Goal: Transaction & Acquisition: Purchase product/service

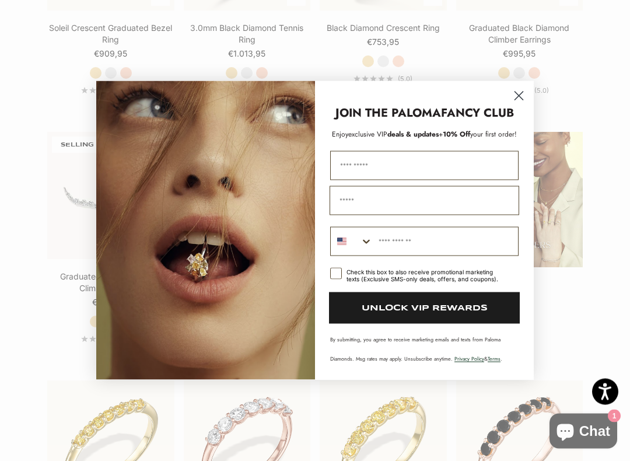
scroll to position [1251, 0]
click at [514, 89] on circle "Close dialog" at bounding box center [518, 95] width 19 height 19
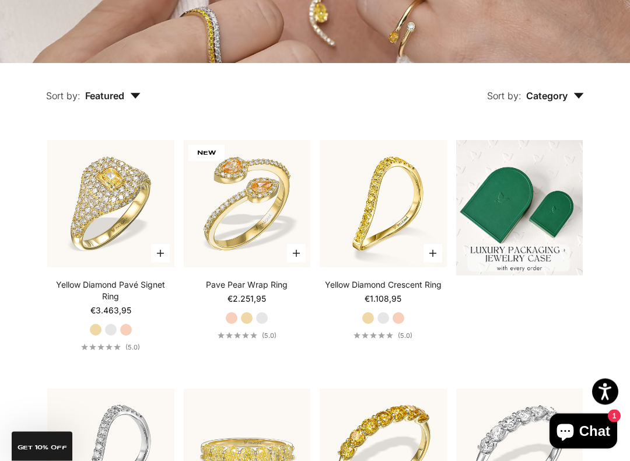
scroll to position [250, 0]
click at [253, 317] on label "Yellow Gold" at bounding box center [246, 317] width 13 height 13
click at [268, 314] on label "White Gold" at bounding box center [261, 317] width 13 height 13
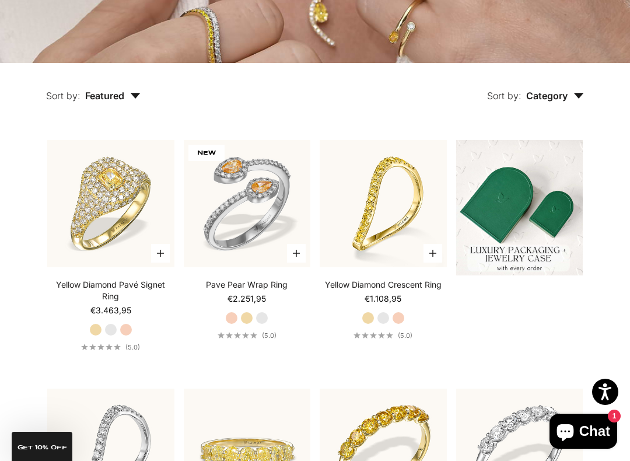
click at [250, 317] on label "Yellow Gold" at bounding box center [246, 317] width 13 height 13
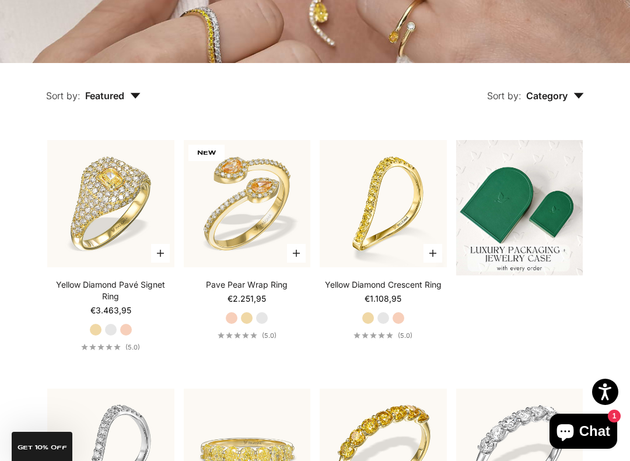
click at [245, 313] on label "Yellow Gold" at bounding box center [246, 317] width 13 height 13
click at [237, 318] on label "Rose Gold" at bounding box center [231, 317] width 13 height 13
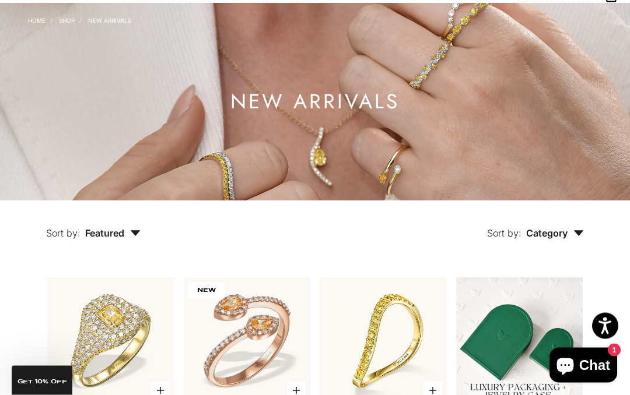
scroll to position [65, 0]
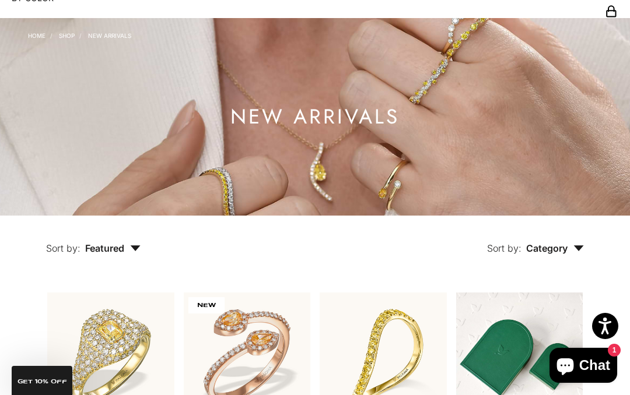
click at [584, 247] on button "Sort by: Category" at bounding box center [535, 240] width 150 height 49
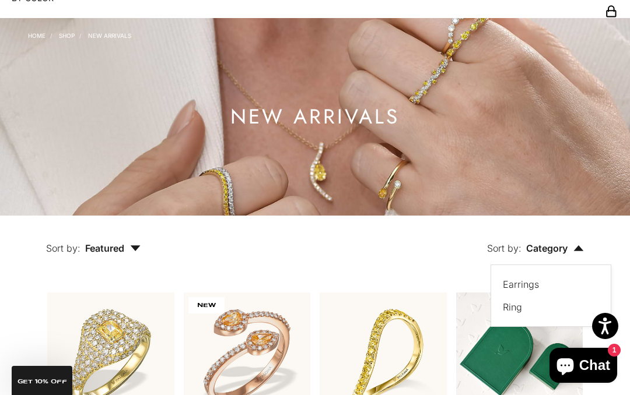
click at [540, 279] on div "Earrings" at bounding box center [545, 284] width 85 height 15
click at [503, 290] on label "Earrings" at bounding box center [521, 284] width 36 height 15
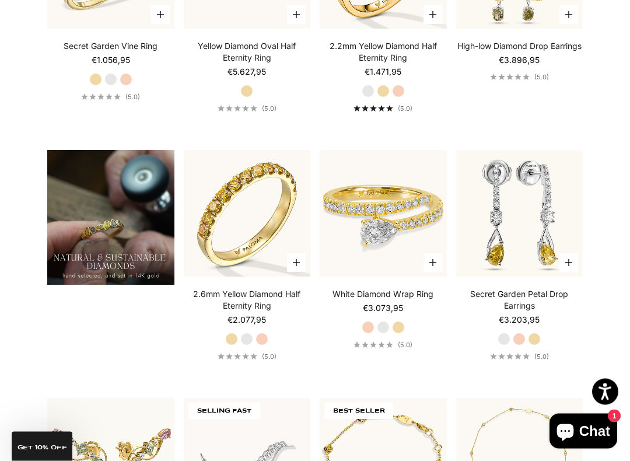
scroll to position [623, 0]
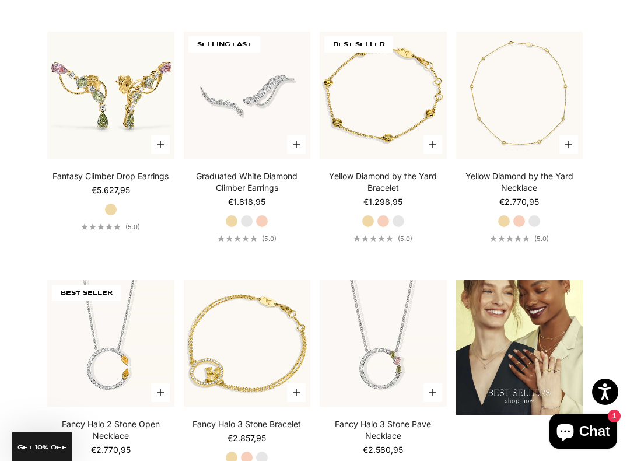
click at [29, 1] on section "Filter Sort by: Featured Sort by Featured Best selling Alphabetically, A-Z Alph…" at bounding box center [315, 267] width 630 height 2112
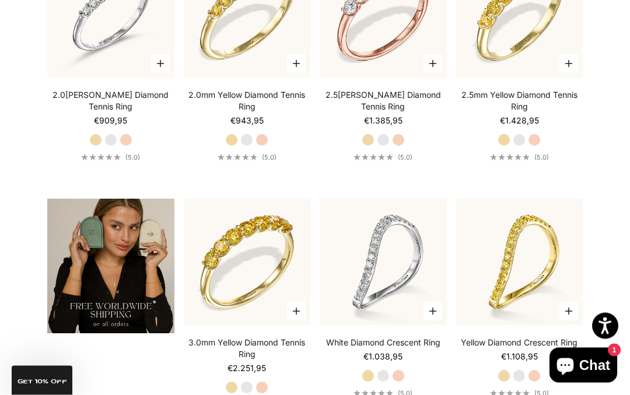
scroll to position [1543, 0]
